Goal: Information Seeking & Learning: Check status

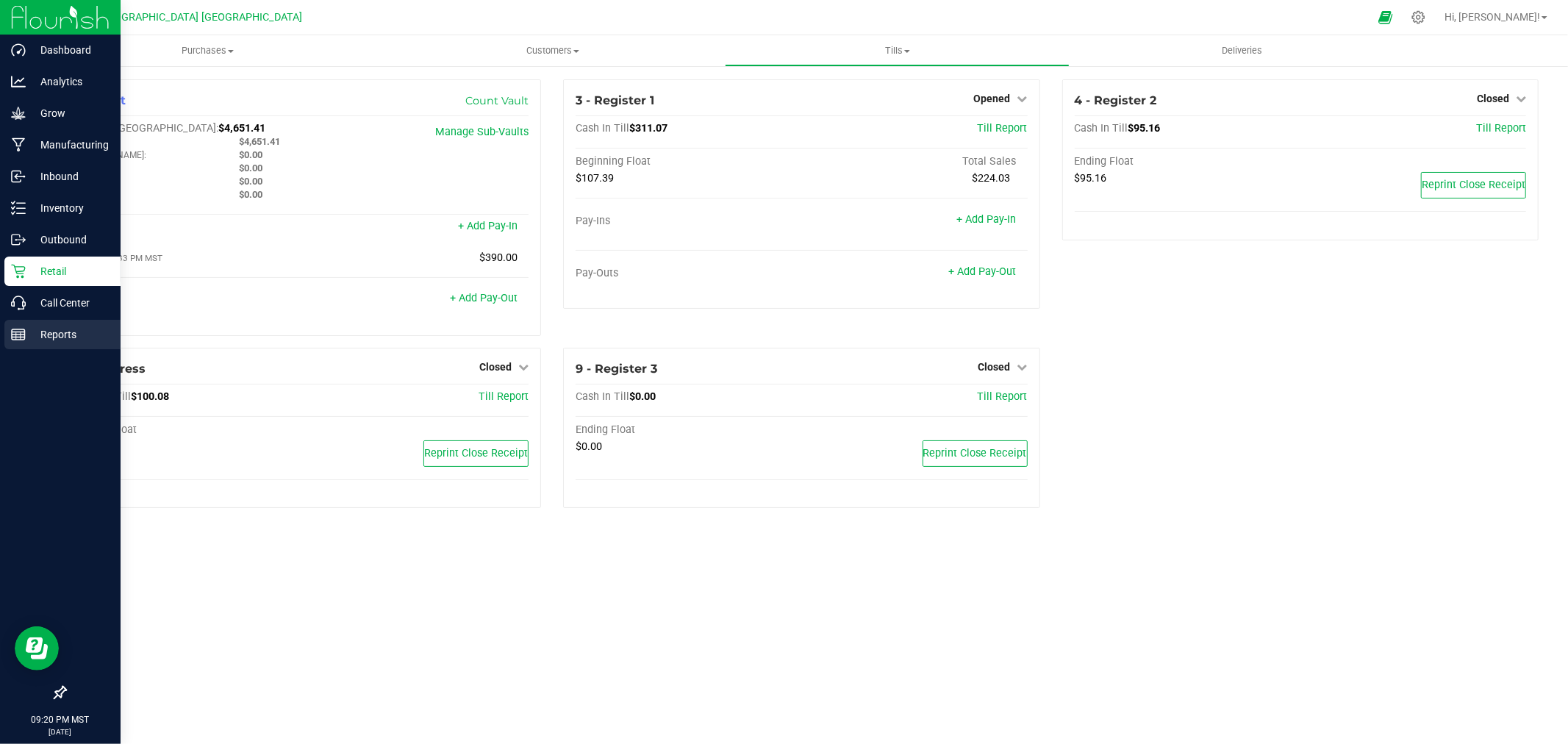
click at [59, 333] on p "Reports" at bounding box center [70, 334] width 88 height 18
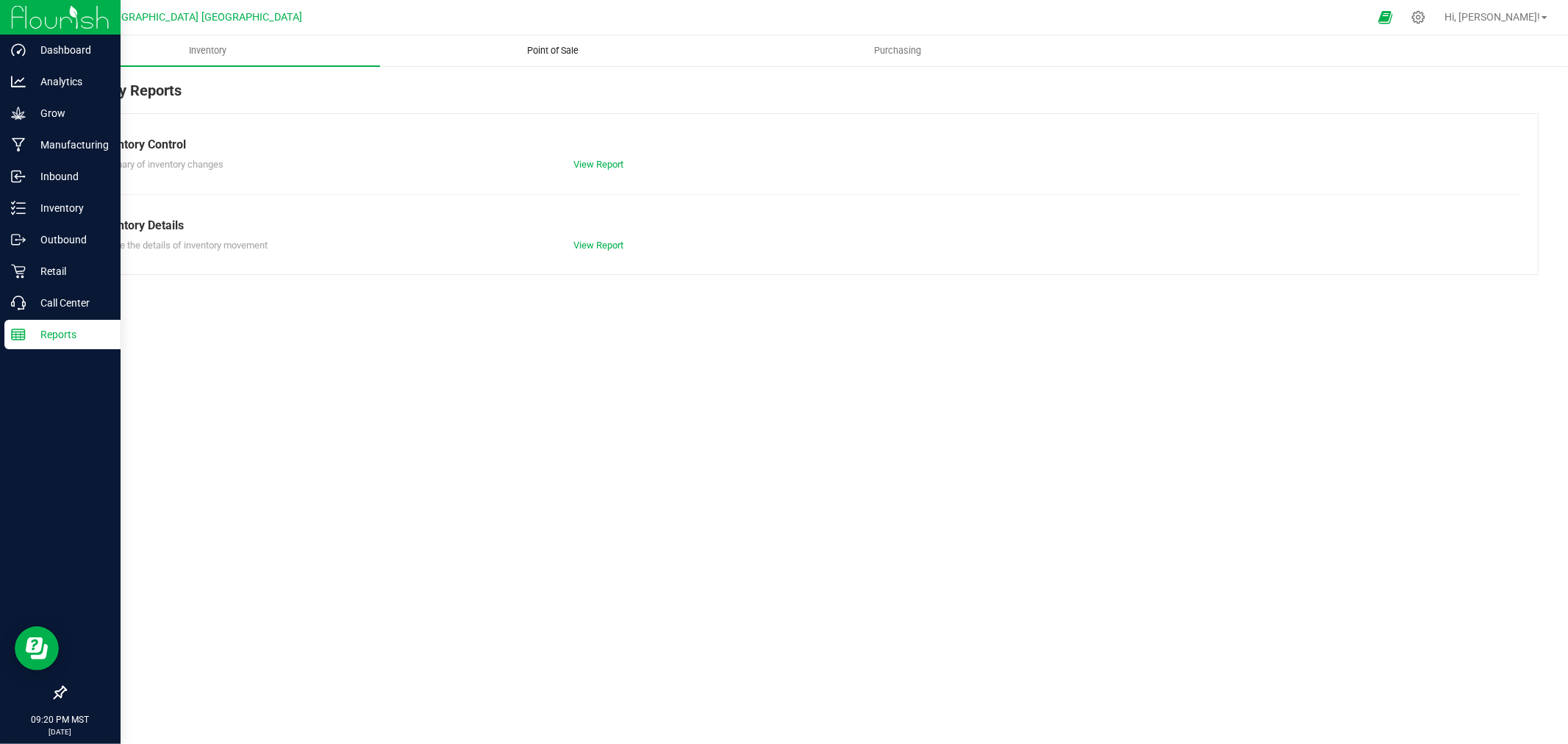
click at [545, 39] on uib-tab-heading "Point of Sale" at bounding box center [553, 50] width 343 height 29
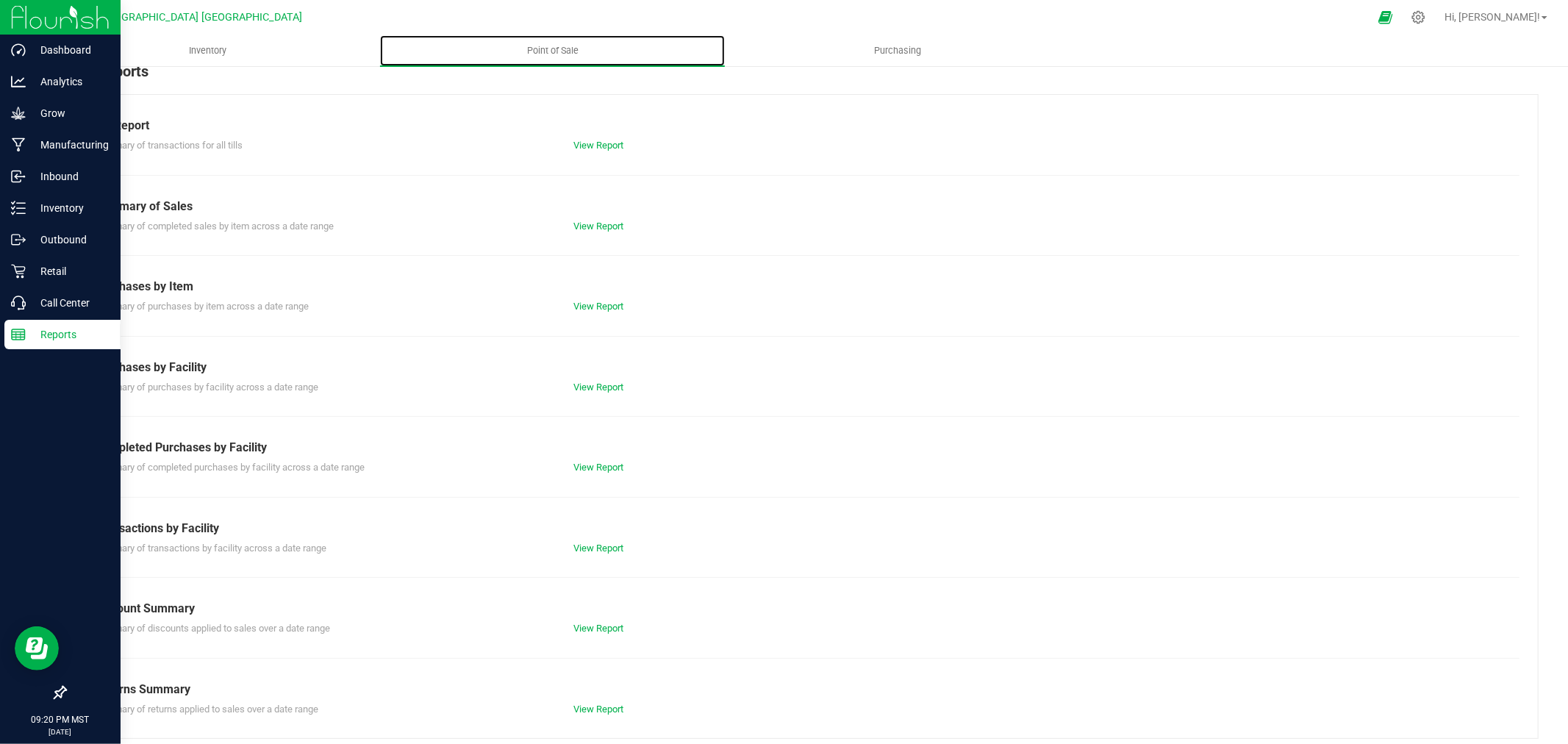
scroll to position [29, 0]
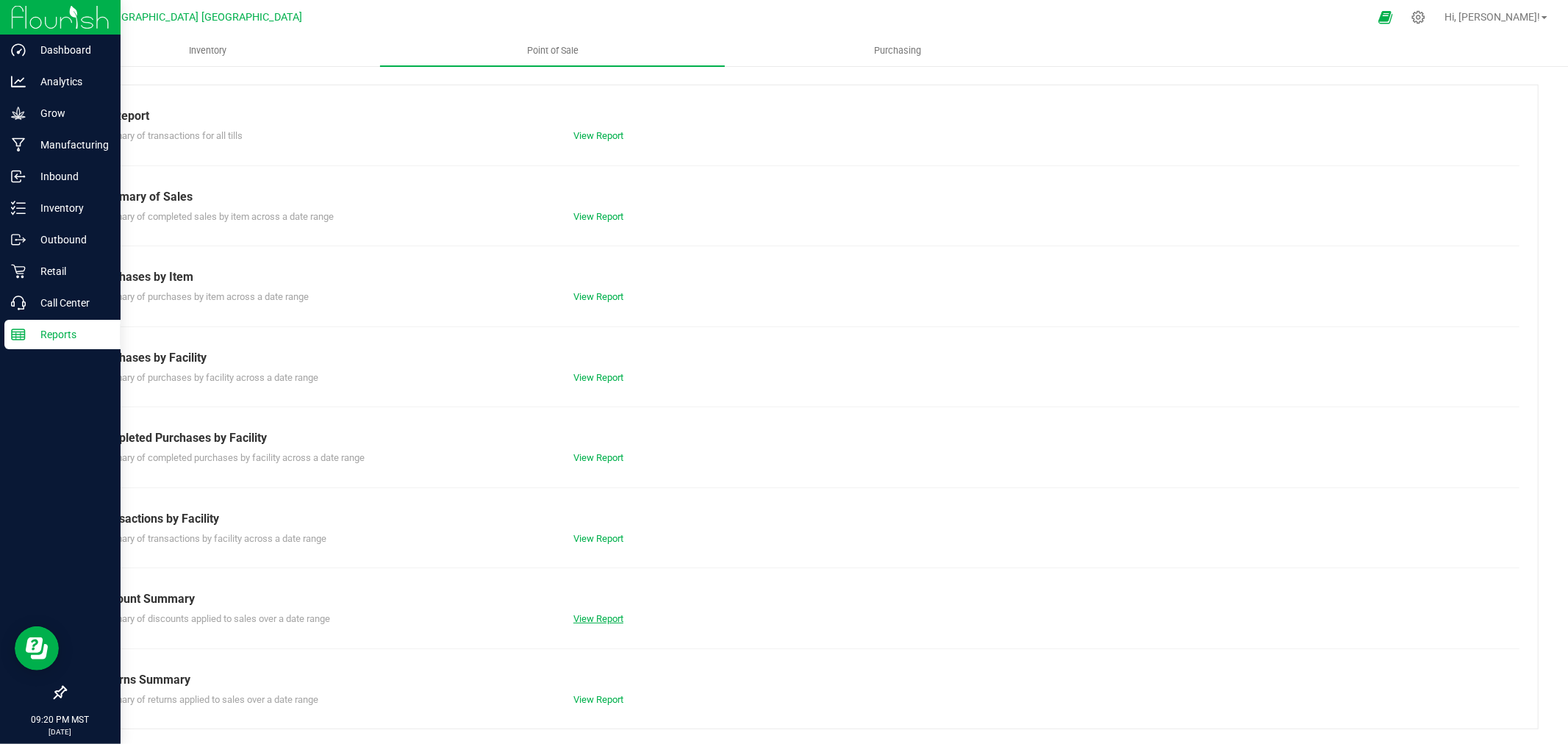
click at [593, 616] on link "View Report" at bounding box center [599, 618] width 50 height 11
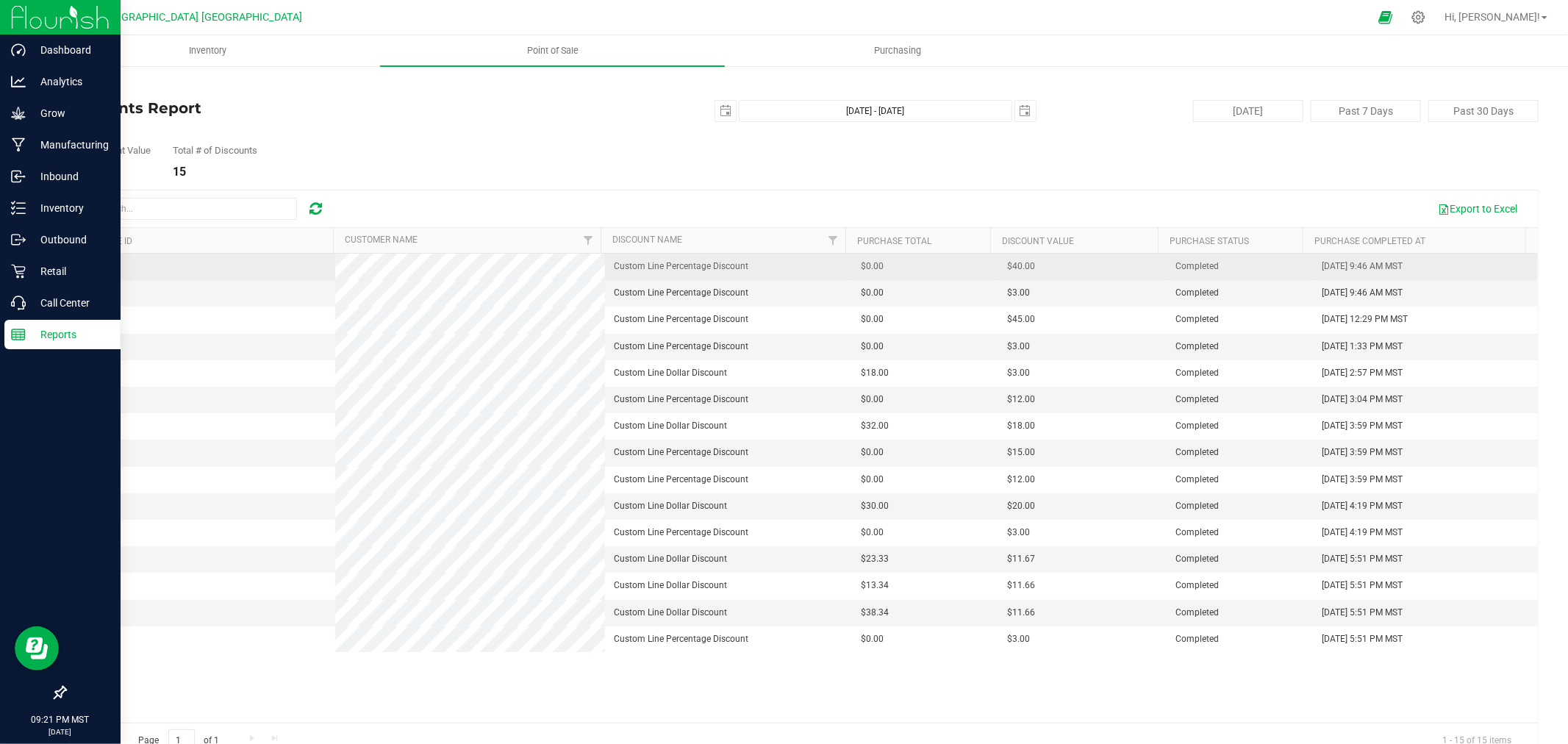
click at [113, 266] on span "00008011" at bounding box center [95, 266] width 41 height 10
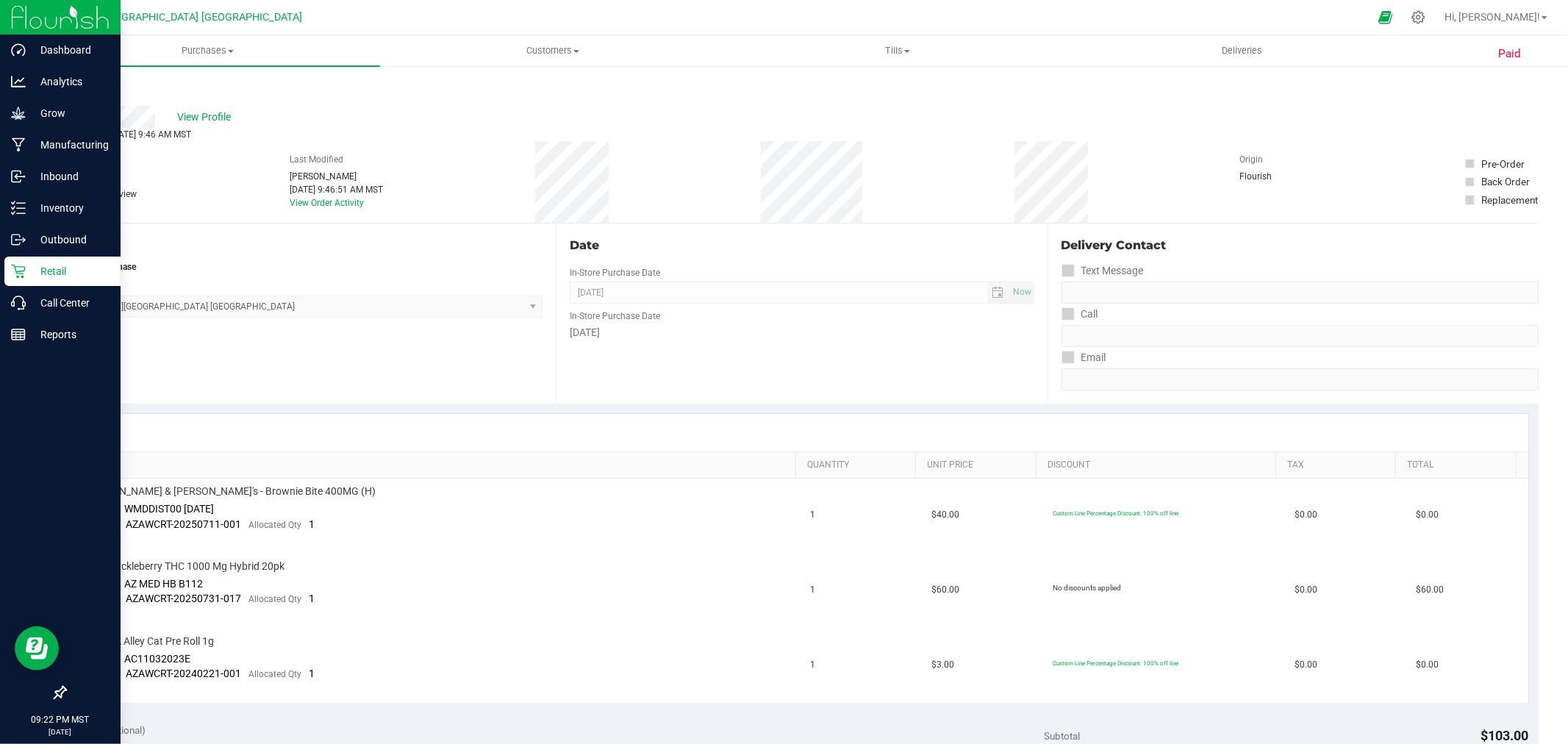
click at [72, 85] on link "Back" at bounding box center [75, 88] width 22 height 10
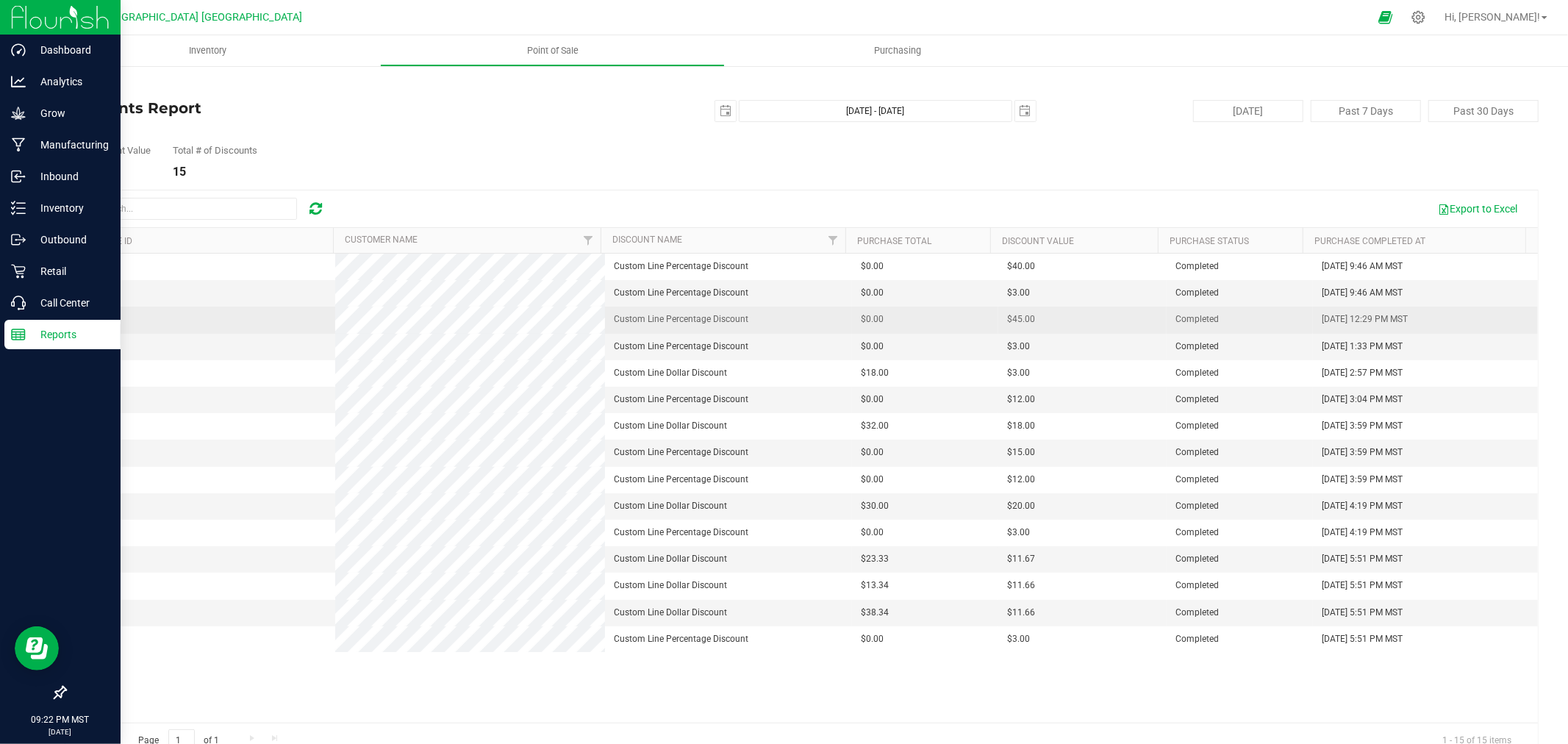
click at [106, 319] on span "00008015" at bounding box center [95, 319] width 41 height 10
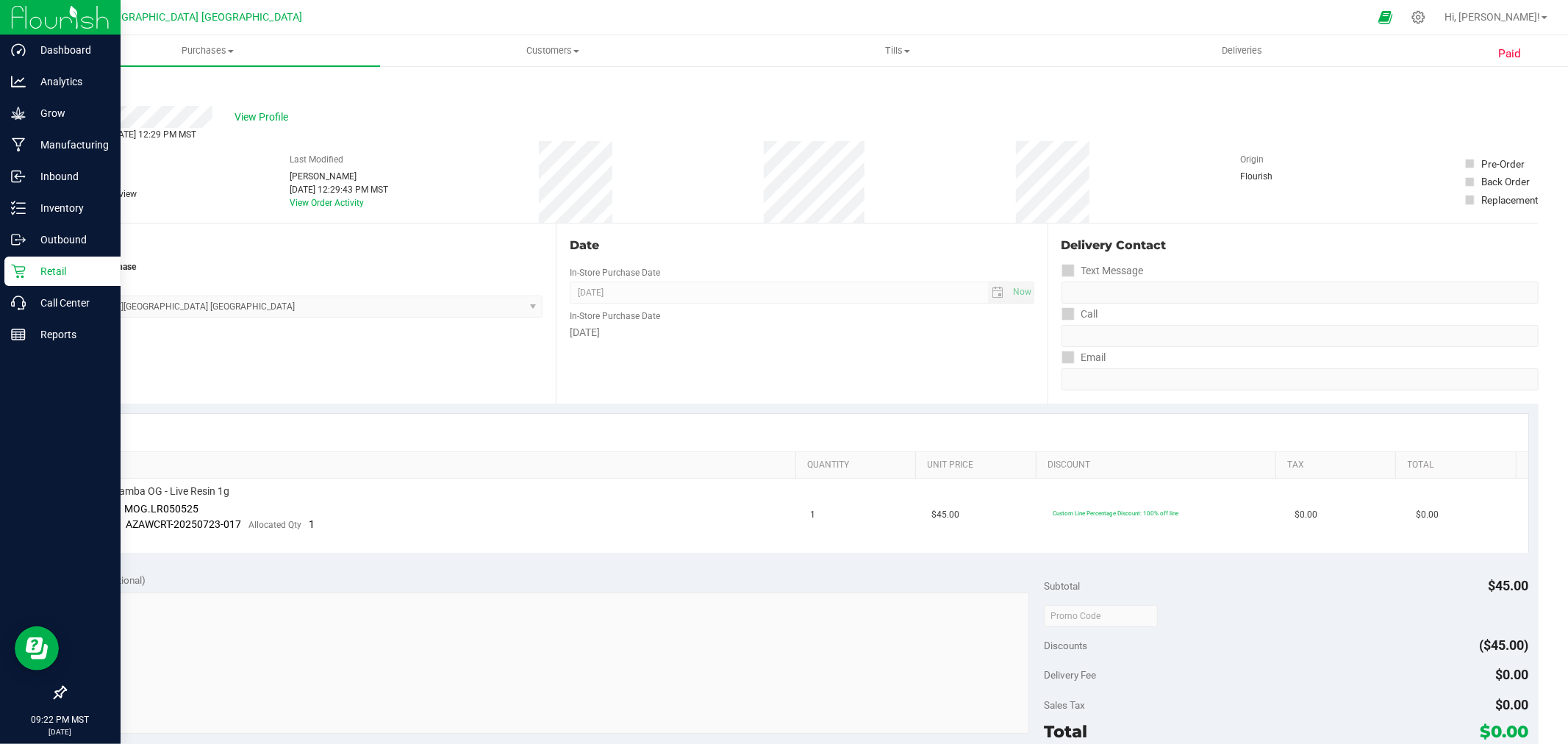
click at [76, 84] on link "Back" at bounding box center [75, 88] width 22 height 10
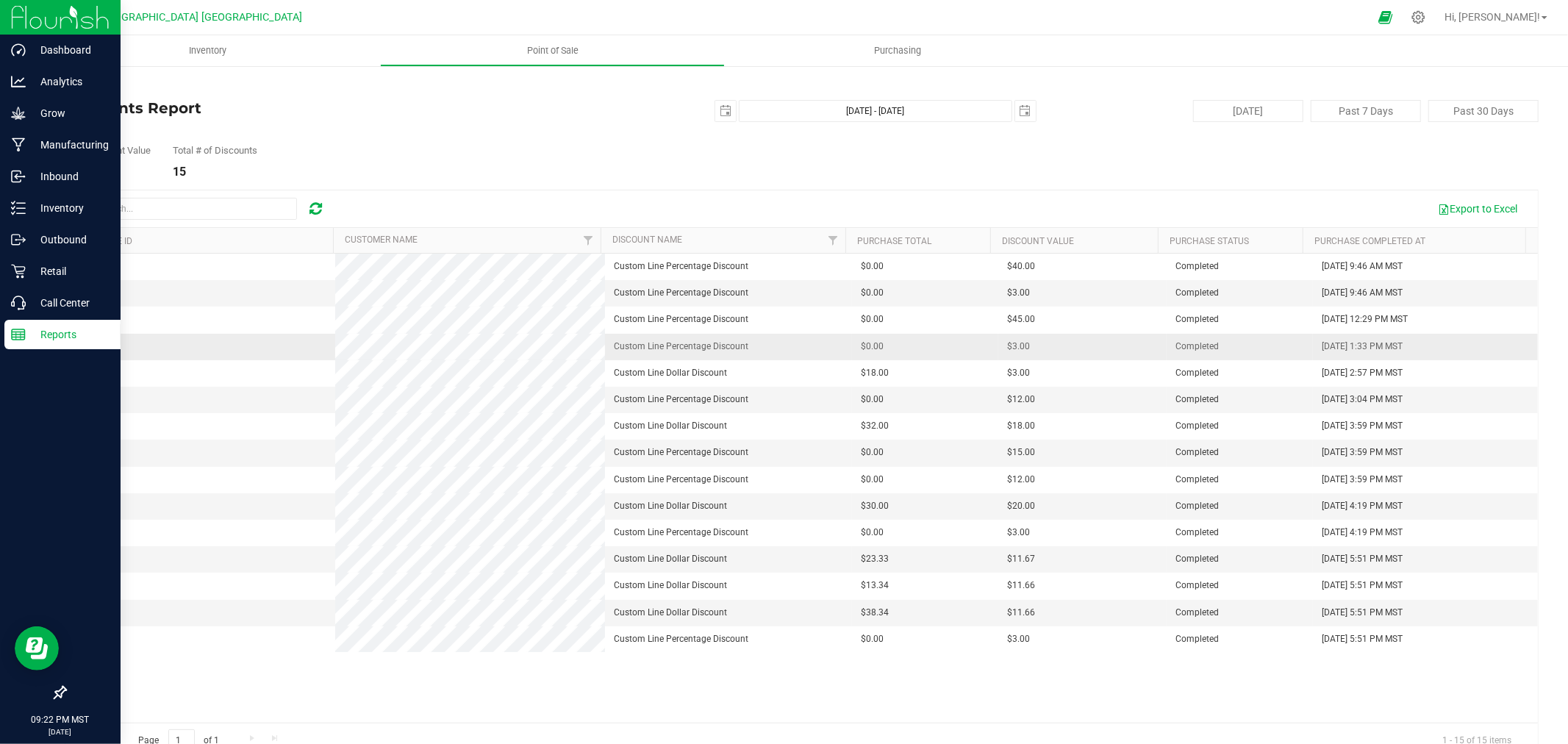
click at [100, 347] on span "00008016" at bounding box center [95, 346] width 41 height 10
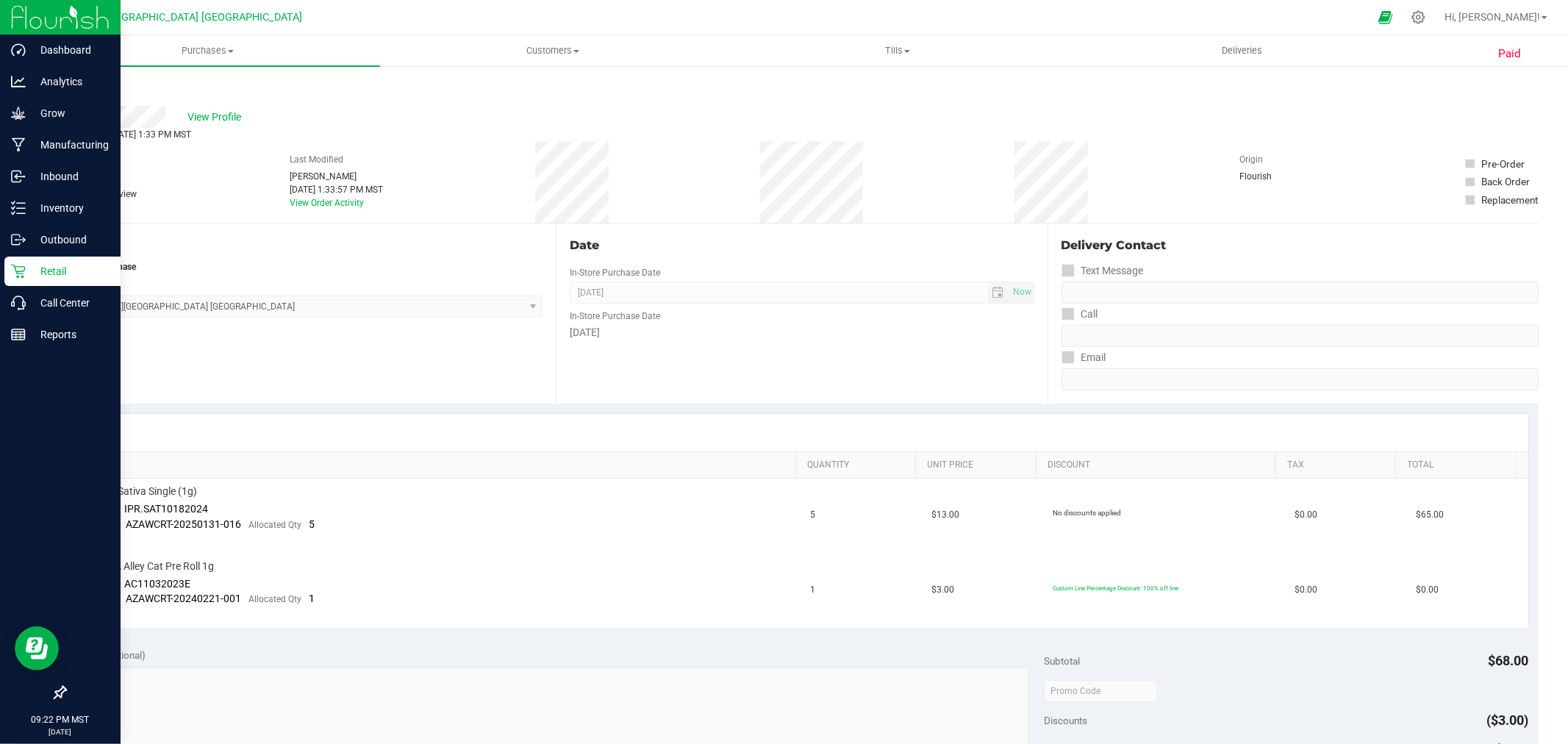
click at [72, 89] on link "Back" at bounding box center [75, 88] width 22 height 10
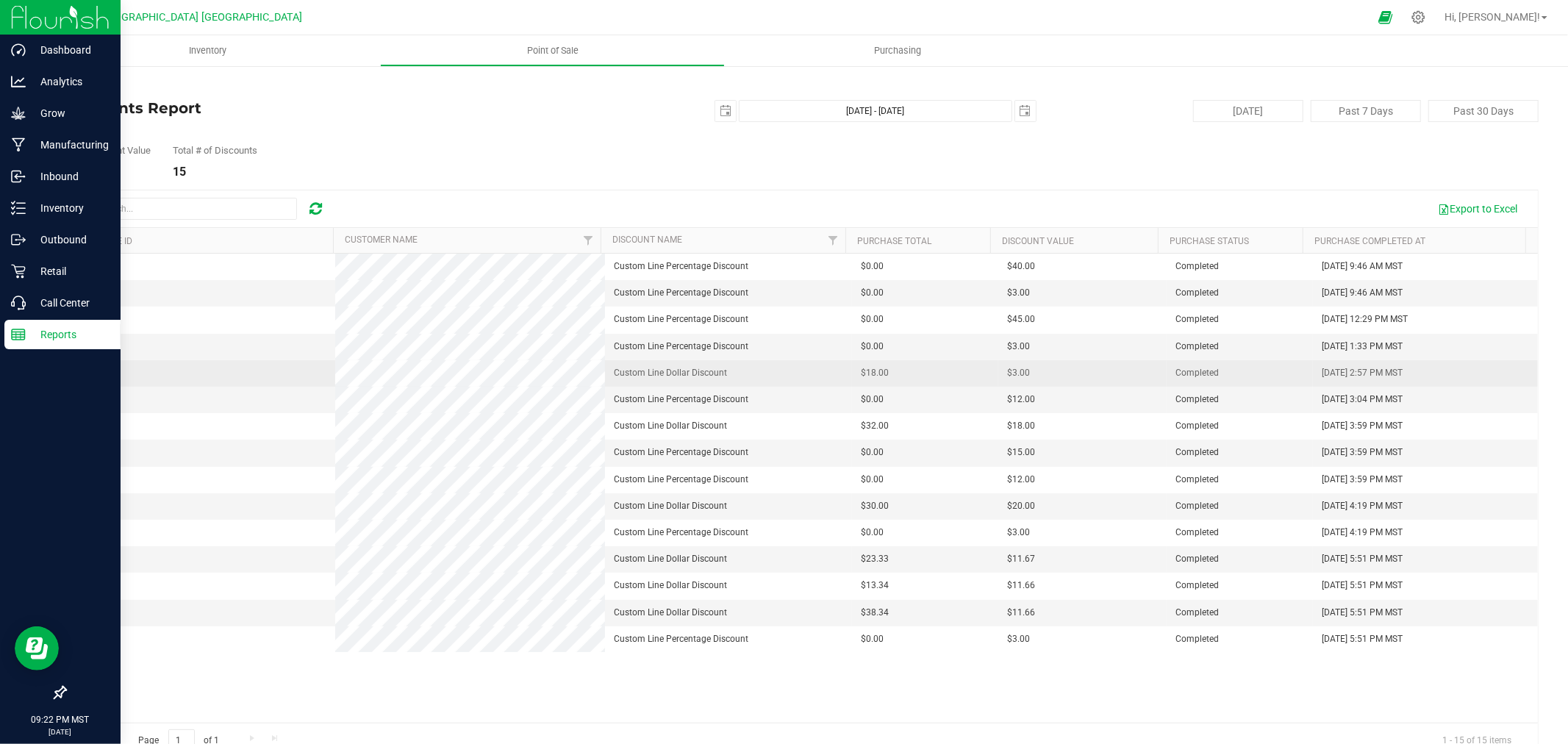
click at [94, 371] on span "00008017" at bounding box center [95, 373] width 41 height 10
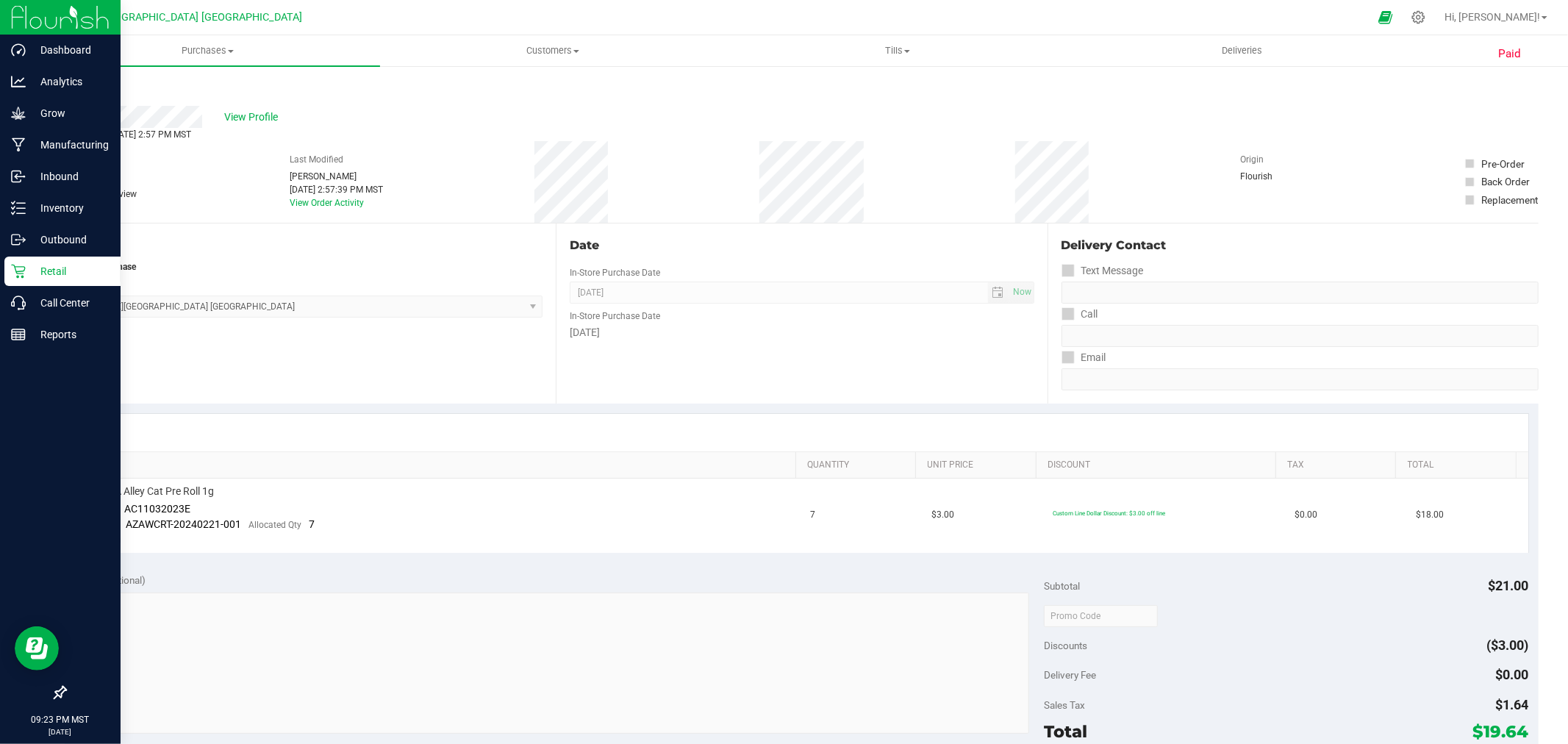
click at [78, 83] on link "Back" at bounding box center [75, 88] width 22 height 10
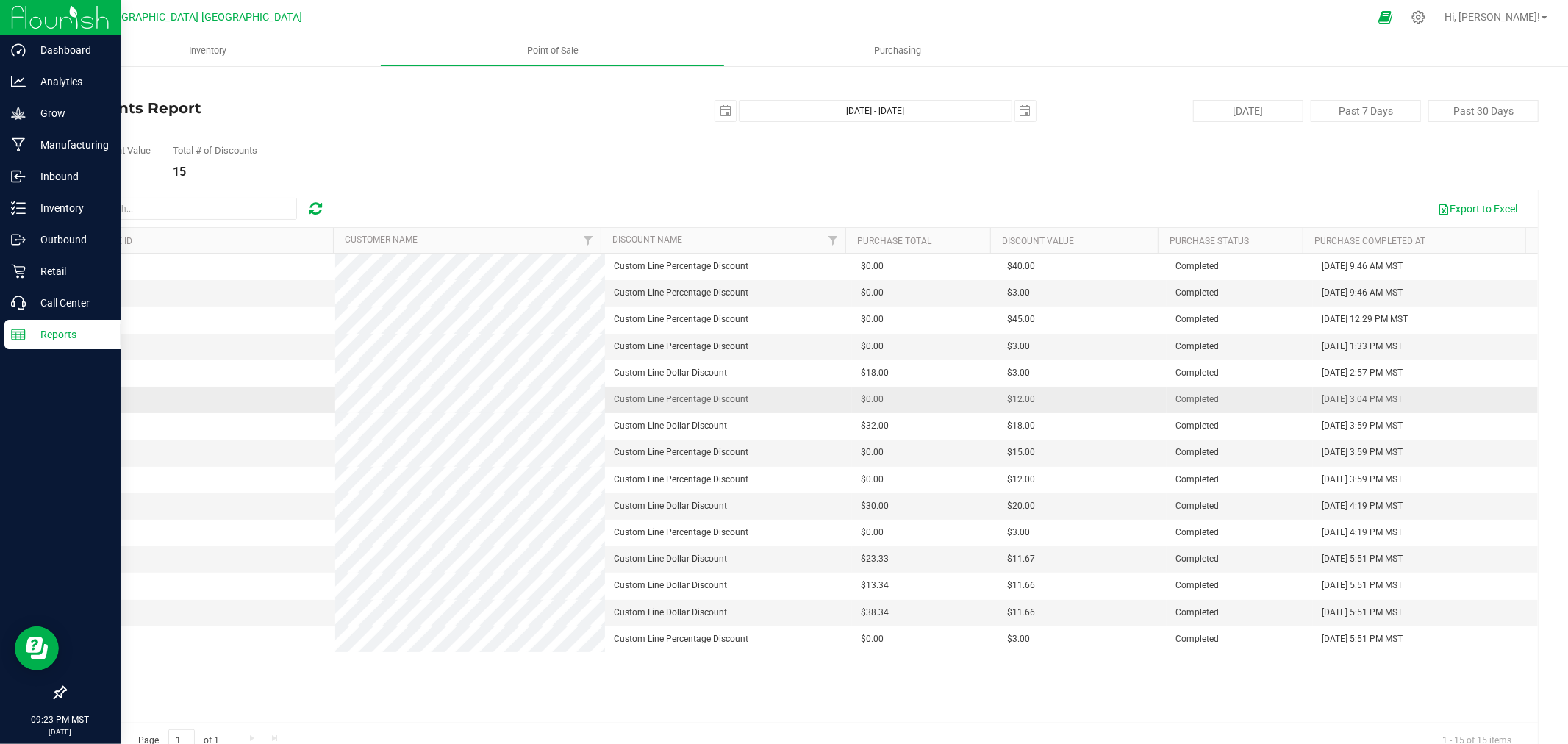
click at [100, 400] on span "00008018" at bounding box center [95, 400] width 41 height 10
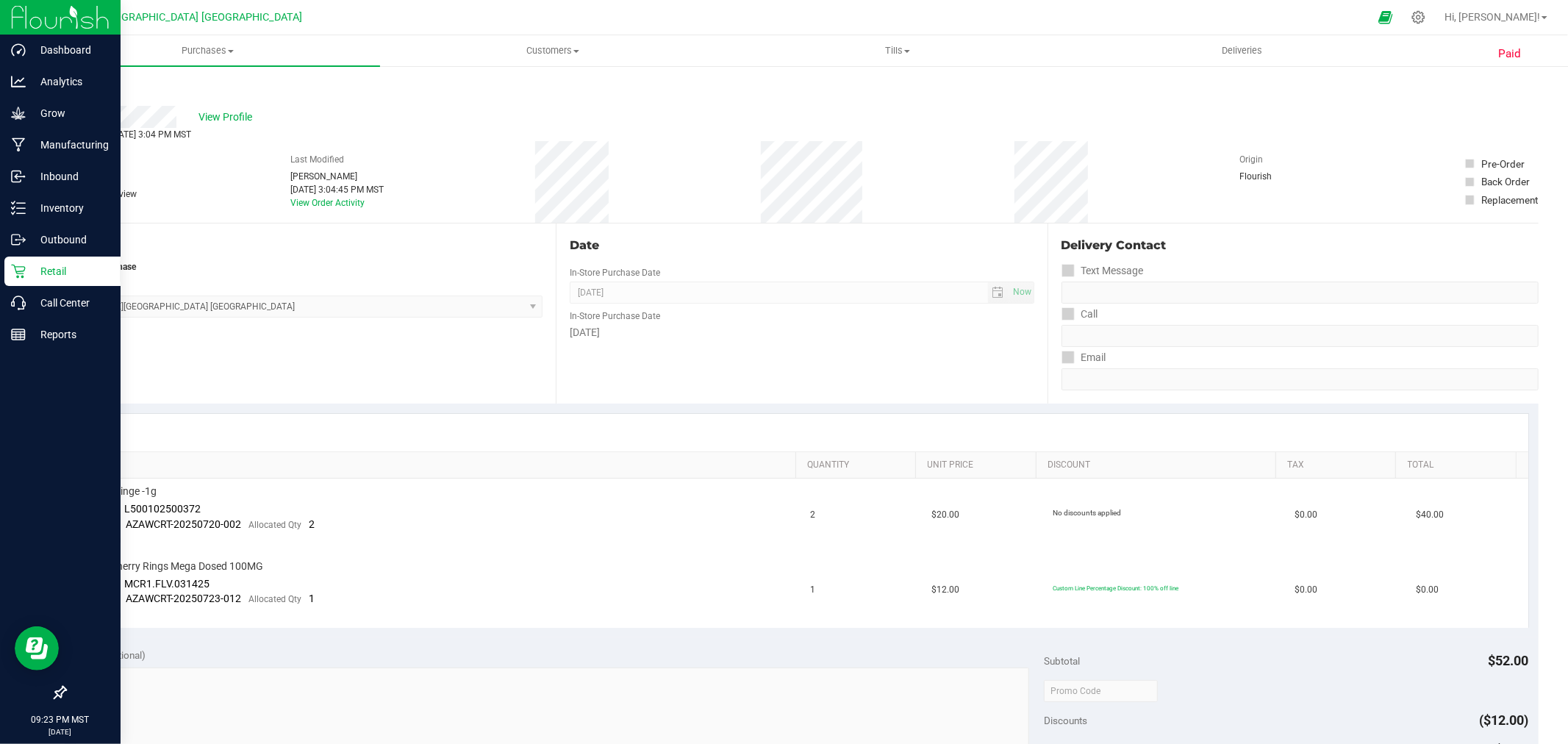
click at [77, 90] on link "Back" at bounding box center [75, 88] width 22 height 10
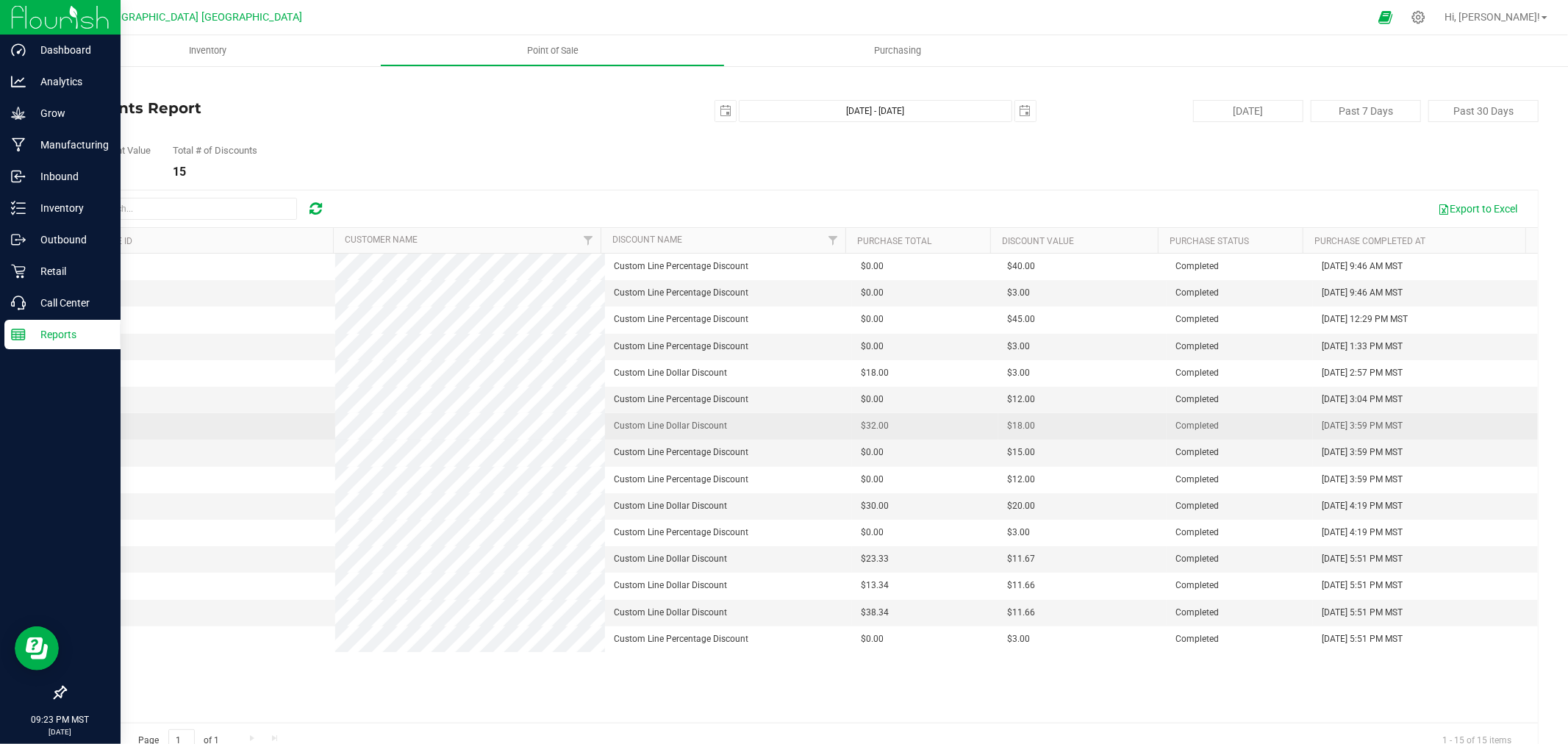
click at [104, 427] on span "00008019" at bounding box center [95, 426] width 41 height 10
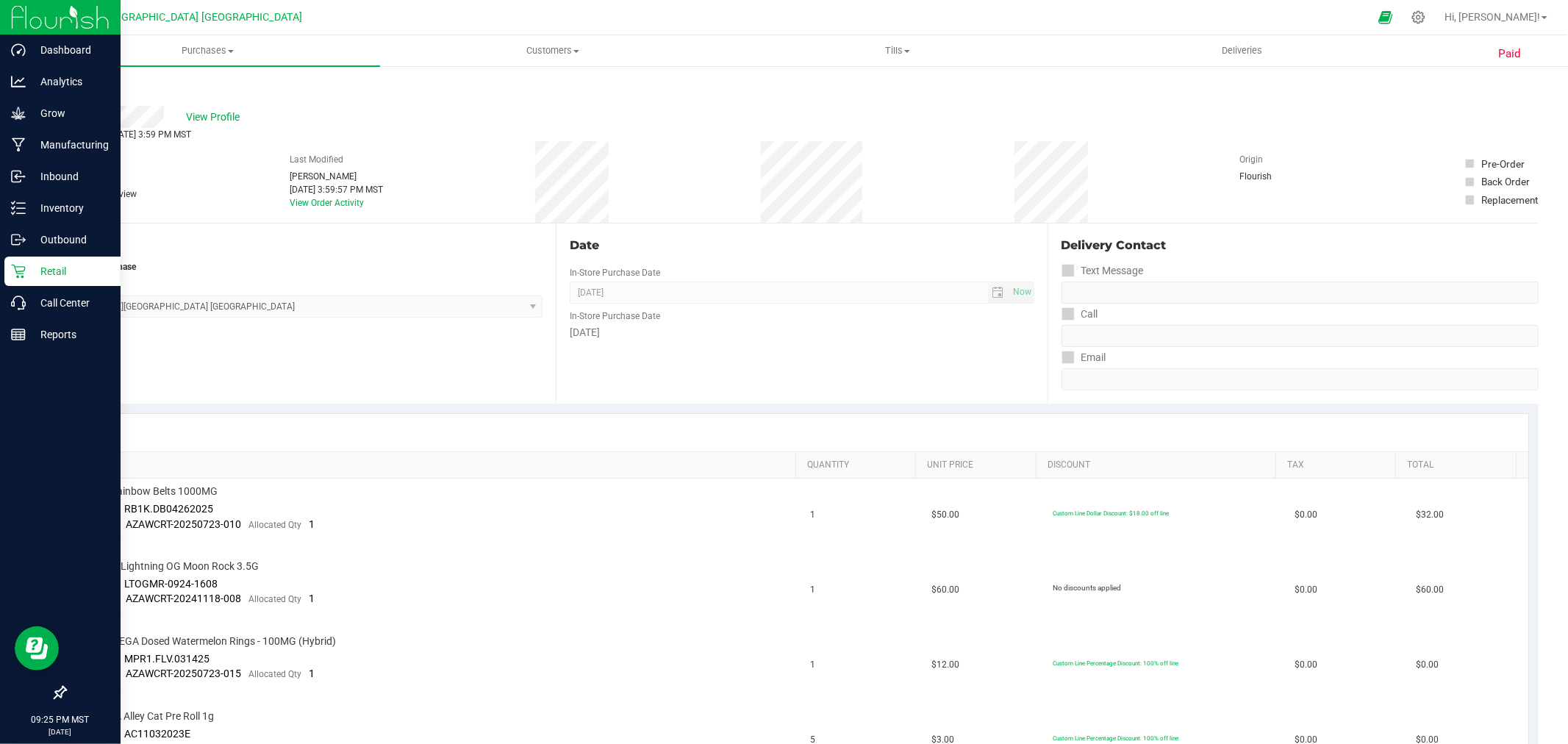
click at [77, 85] on link "Back" at bounding box center [75, 88] width 22 height 10
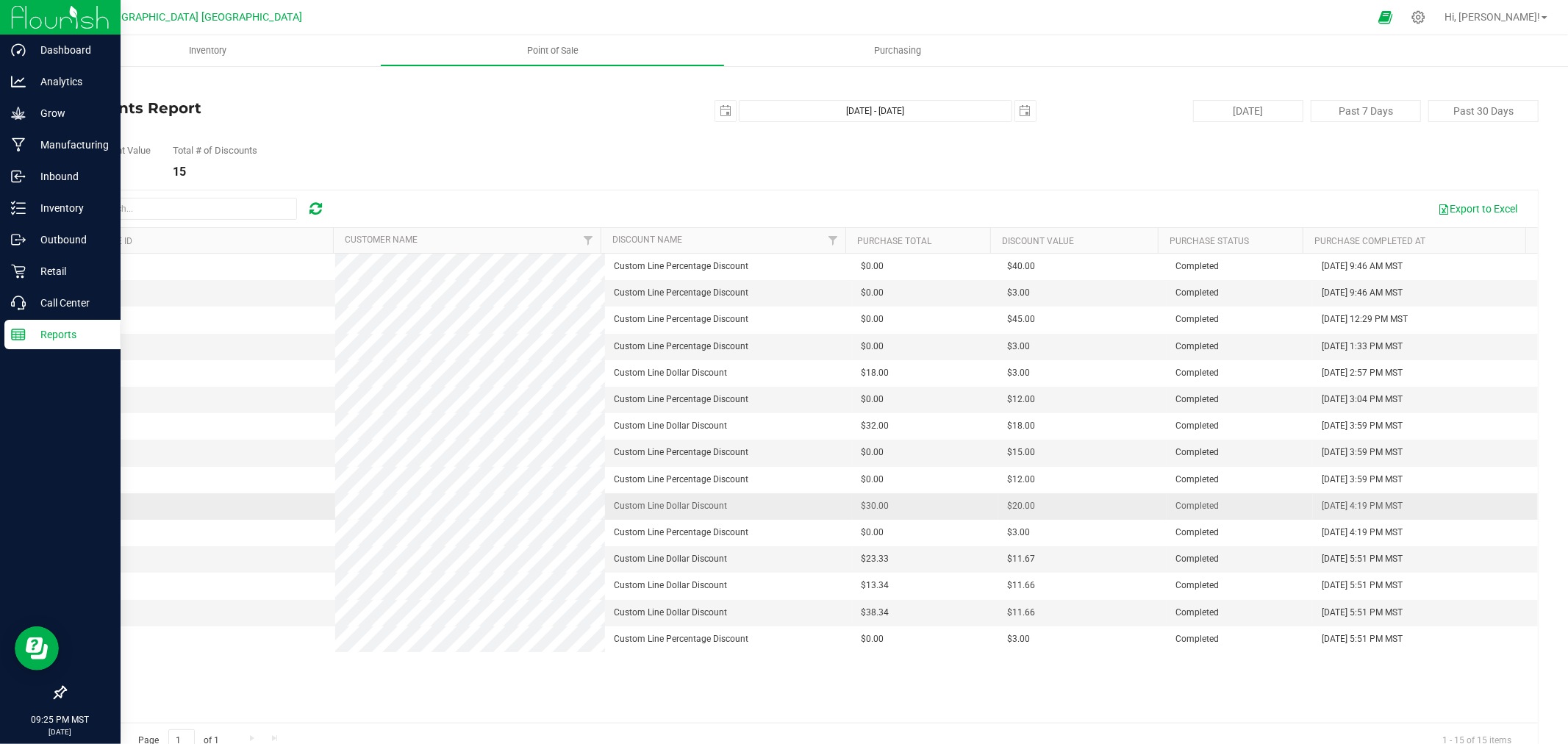
click at [106, 509] on span "00008020" at bounding box center [95, 506] width 41 height 10
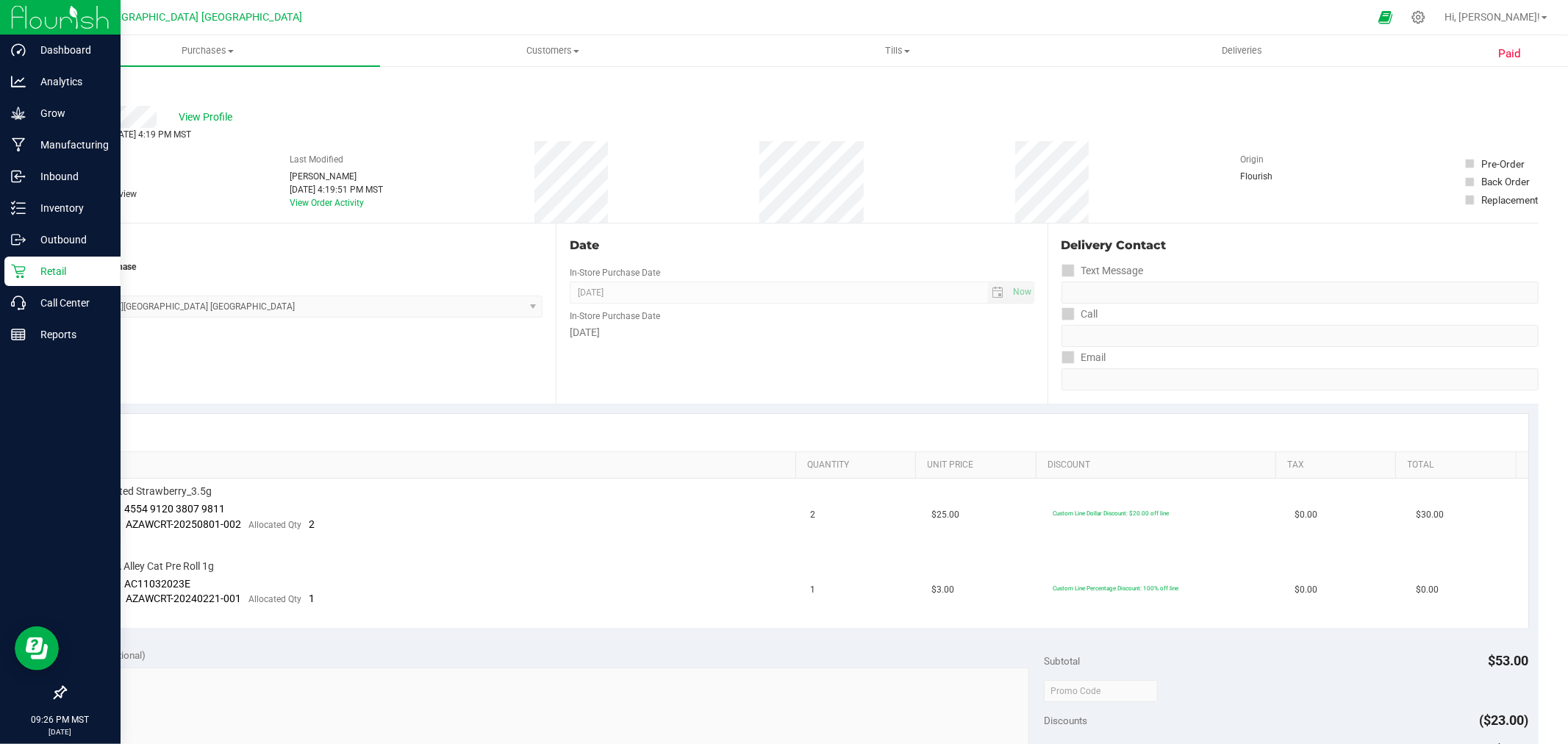
click at [71, 88] on link "Back" at bounding box center [75, 88] width 22 height 10
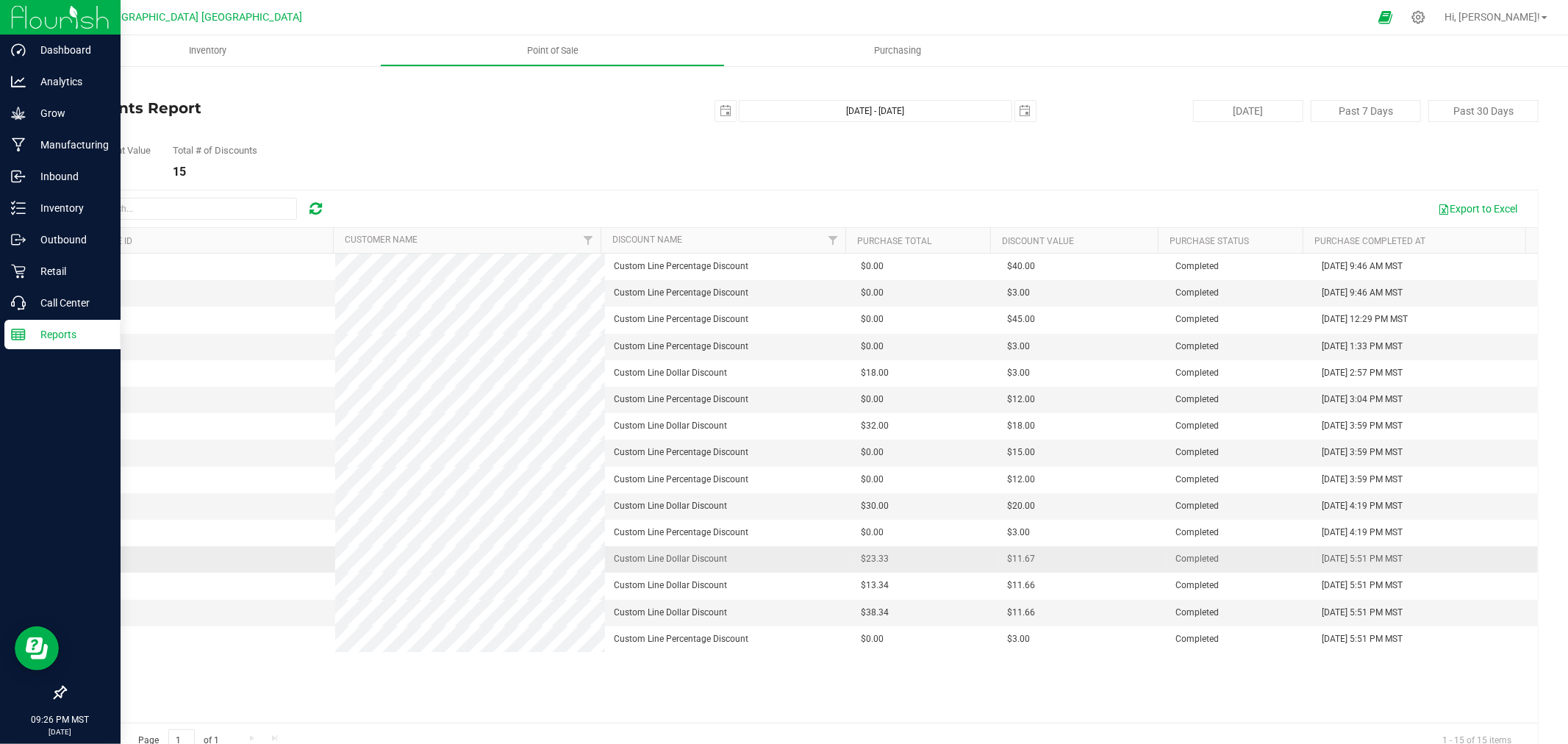
click at [94, 559] on span "00008022" at bounding box center [95, 559] width 41 height 10
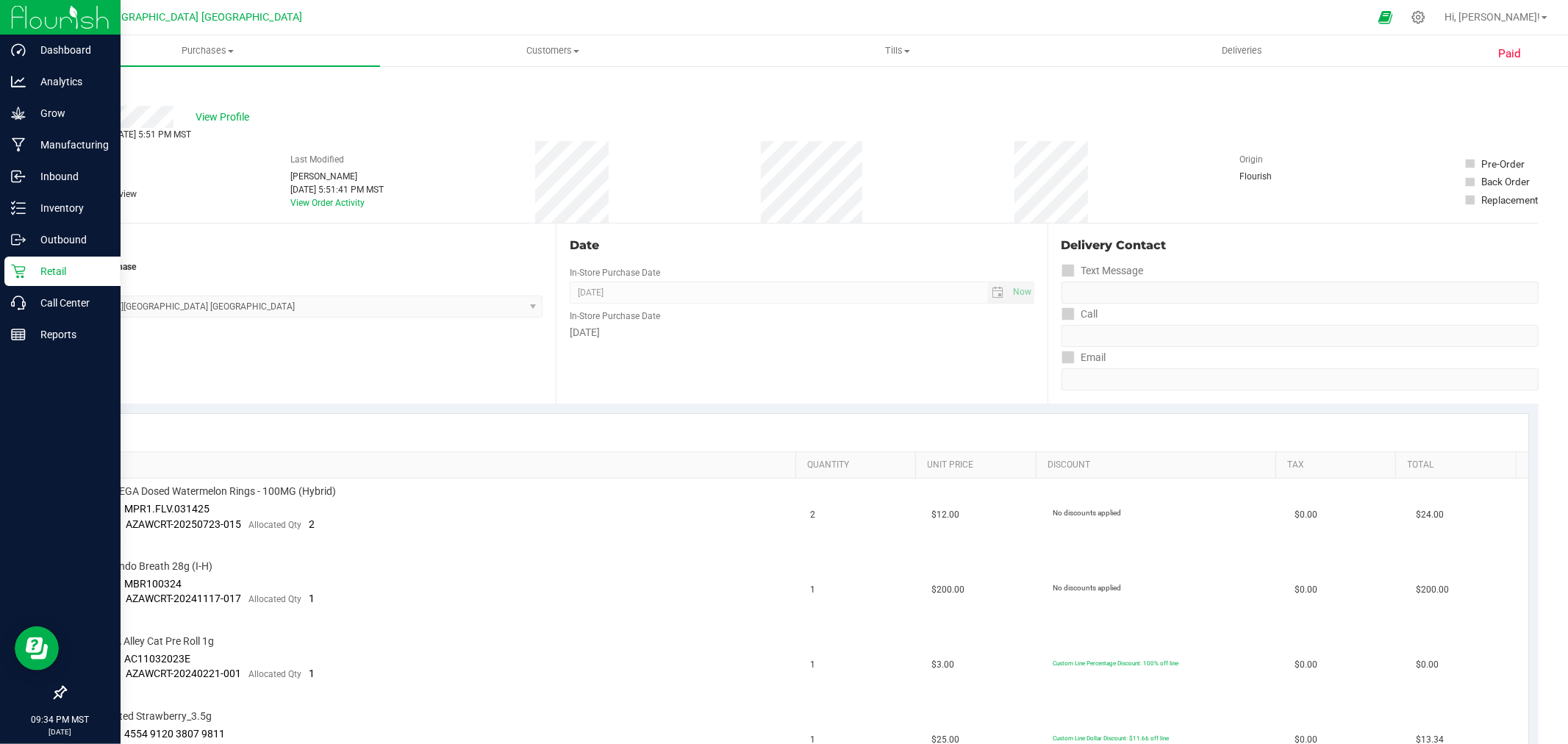
click at [82, 86] on link "Back" at bounding box center [75, 88] width 22 height 10
